Goal: Information Seeking & Learning: Learn about a topic

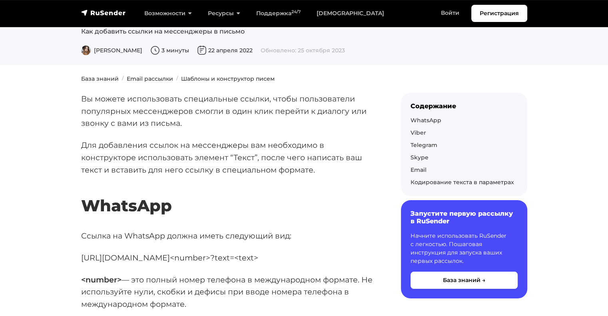
scroll to position [200, 0]
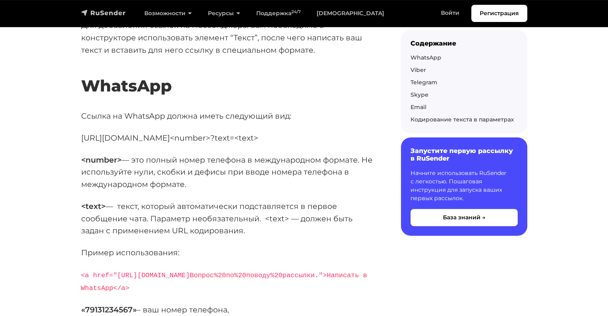
click at [104, 14] on img "navbar" at bounding box center [103, 13] width 45 height 8
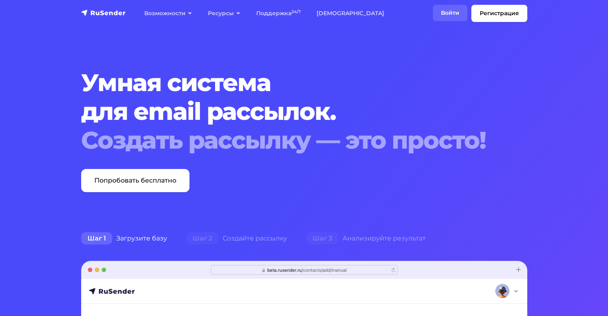
click at [449, 12] on link "Войти" at bounding box center [450, 13] width 34 height 16
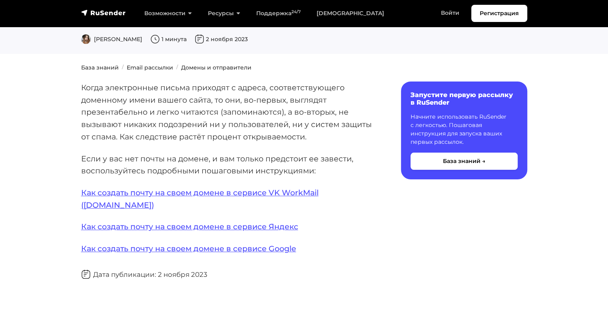
scroll to position [80, 0]
